Goal: Complete application form

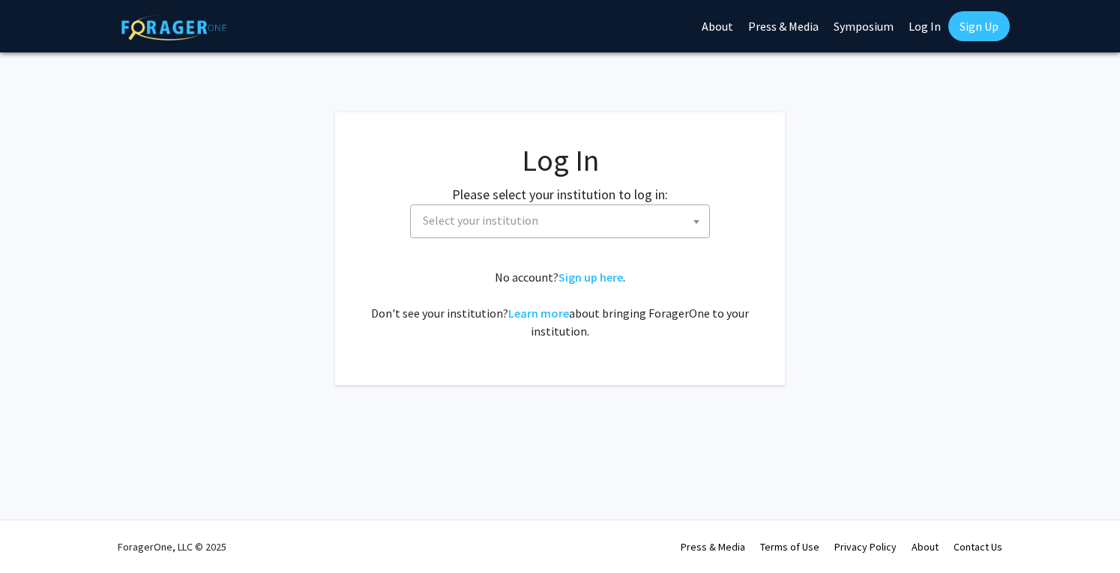
select select
click at [624, 222] on span "Select your institution" at bounding box center [563, 220] width 292 height 31
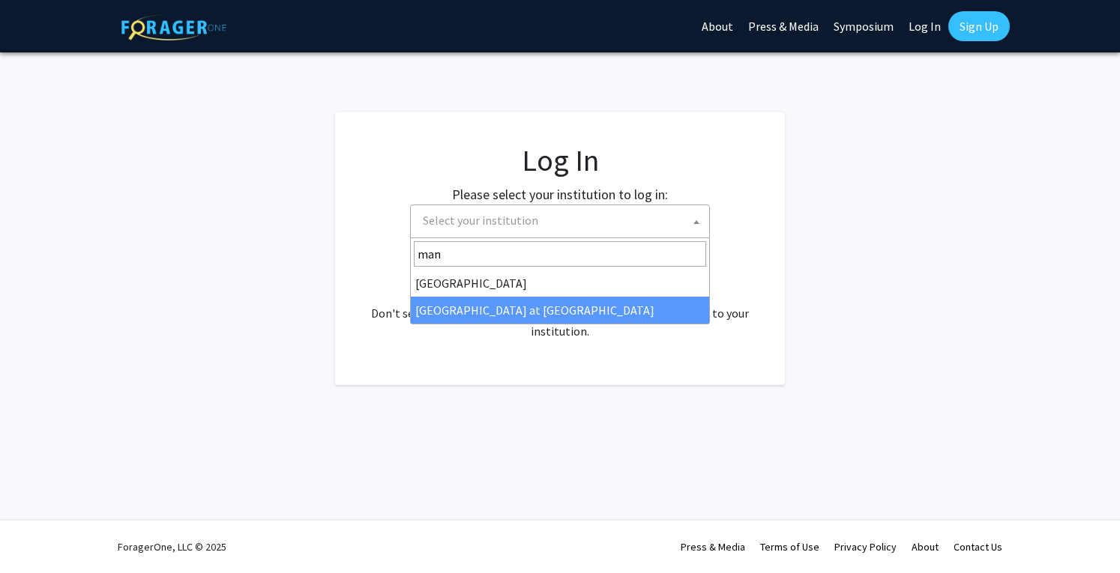
type input "man"
select select "18"
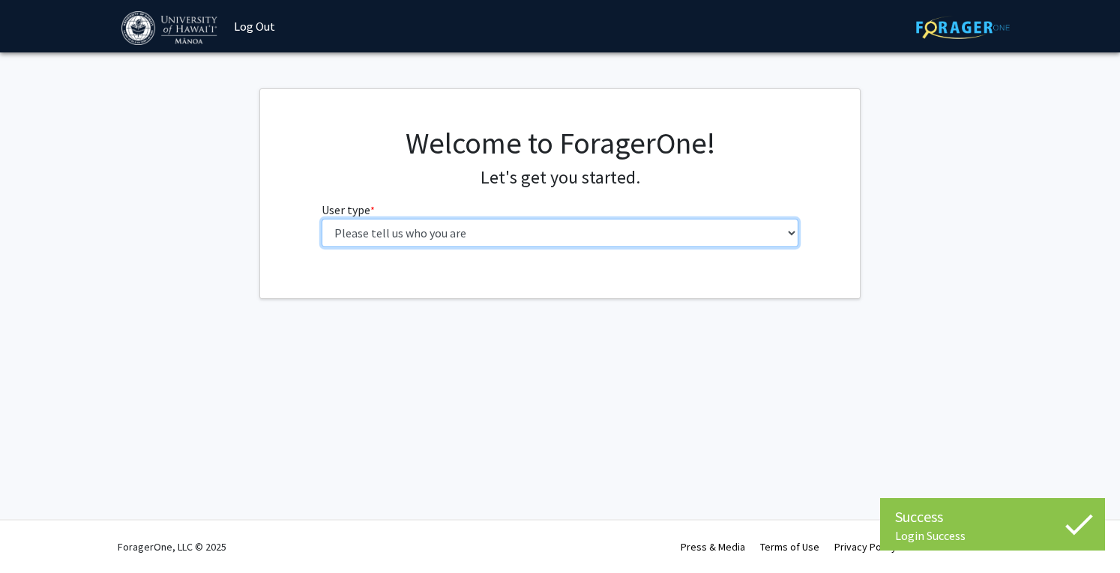
click at [602, 244] on select "Please tell us who you are Undergraduate Student Master's Student Doctoral Cand…" at bounding box center [561, 233] width 478 height 28
select select "1: undergrad"
click at [322, 219] on select "Please tell us who you are Undergraduate Student Master's Student Doctoral Cand…" at bounding box center [561, 233] width 478 height 28
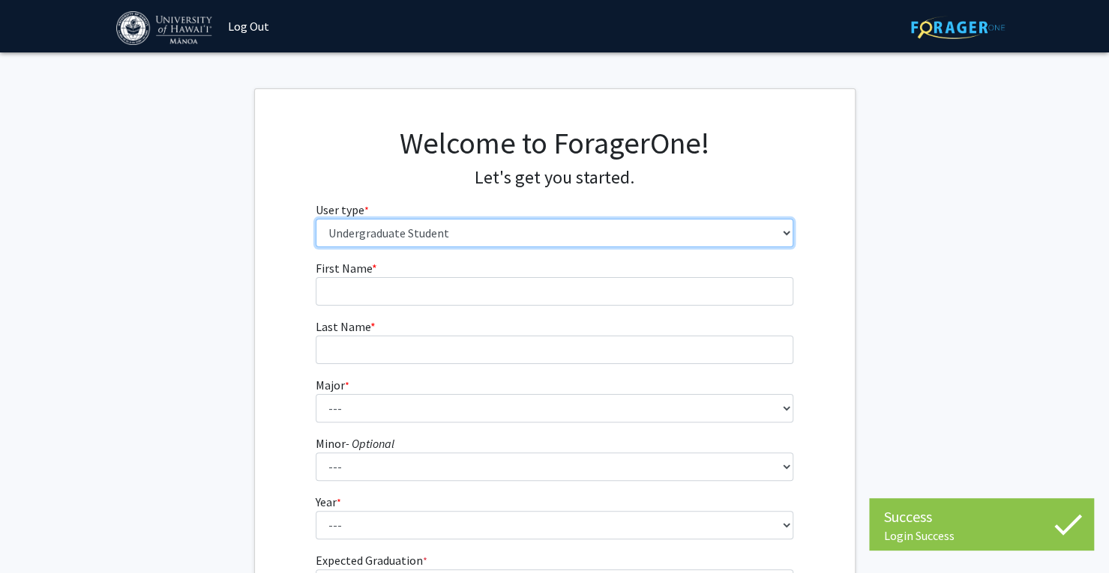
scroll to position [187, 0]
